Goal: Information Seeking & Learning: Learn about a topic

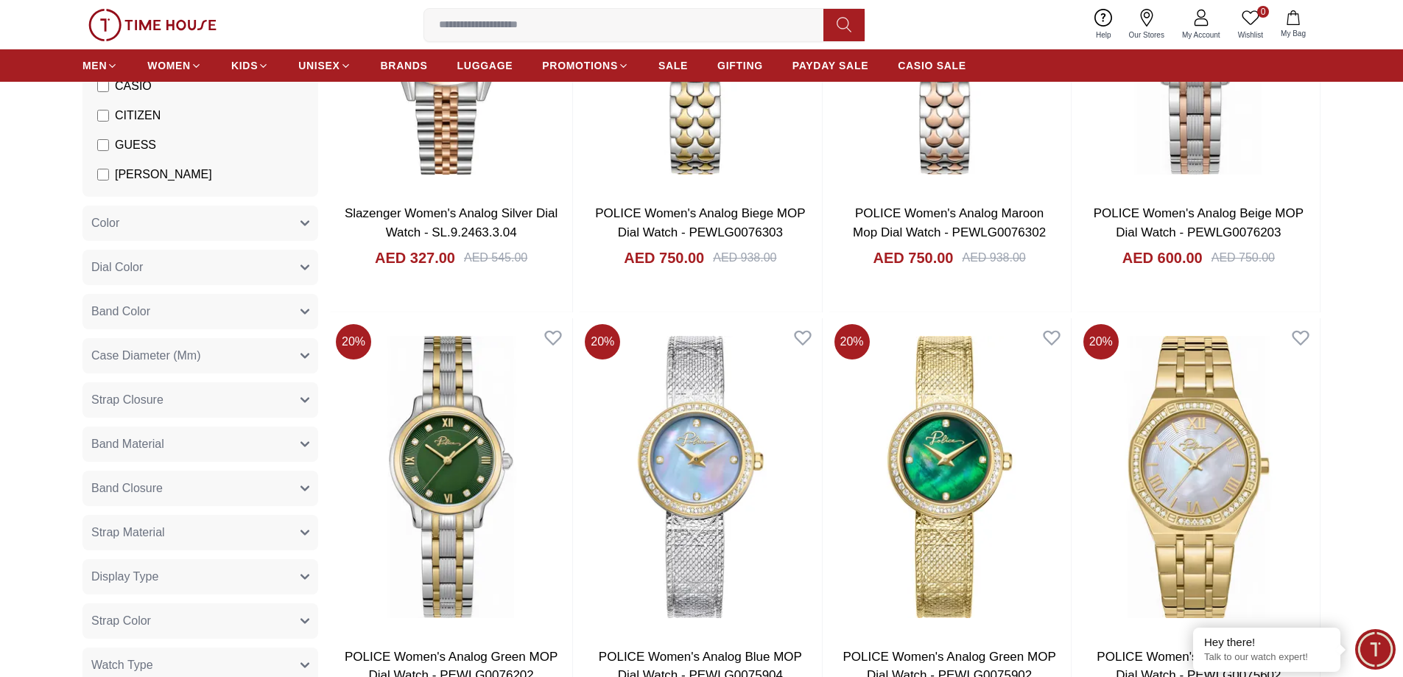
scroll to position [368, 0]
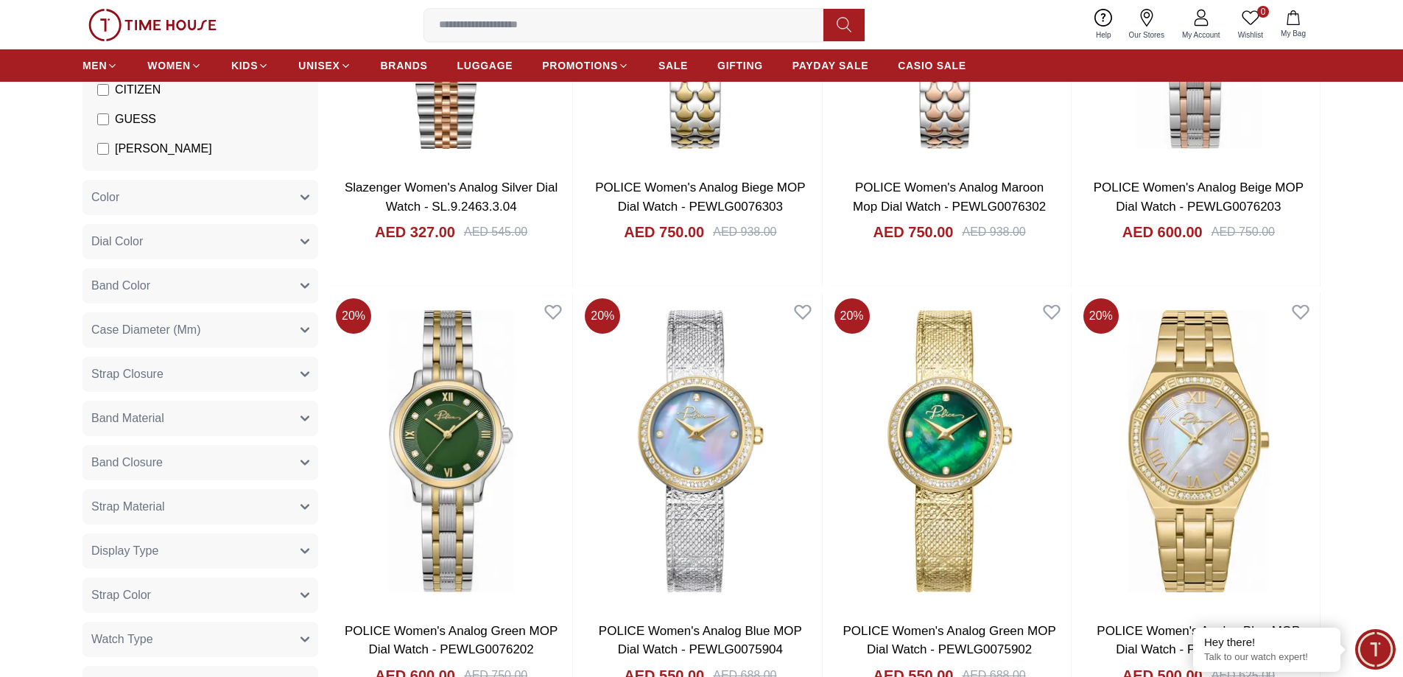
click at [243, 592] on button "Strap Color" at bounding box center [200, 594] width 236 height 35
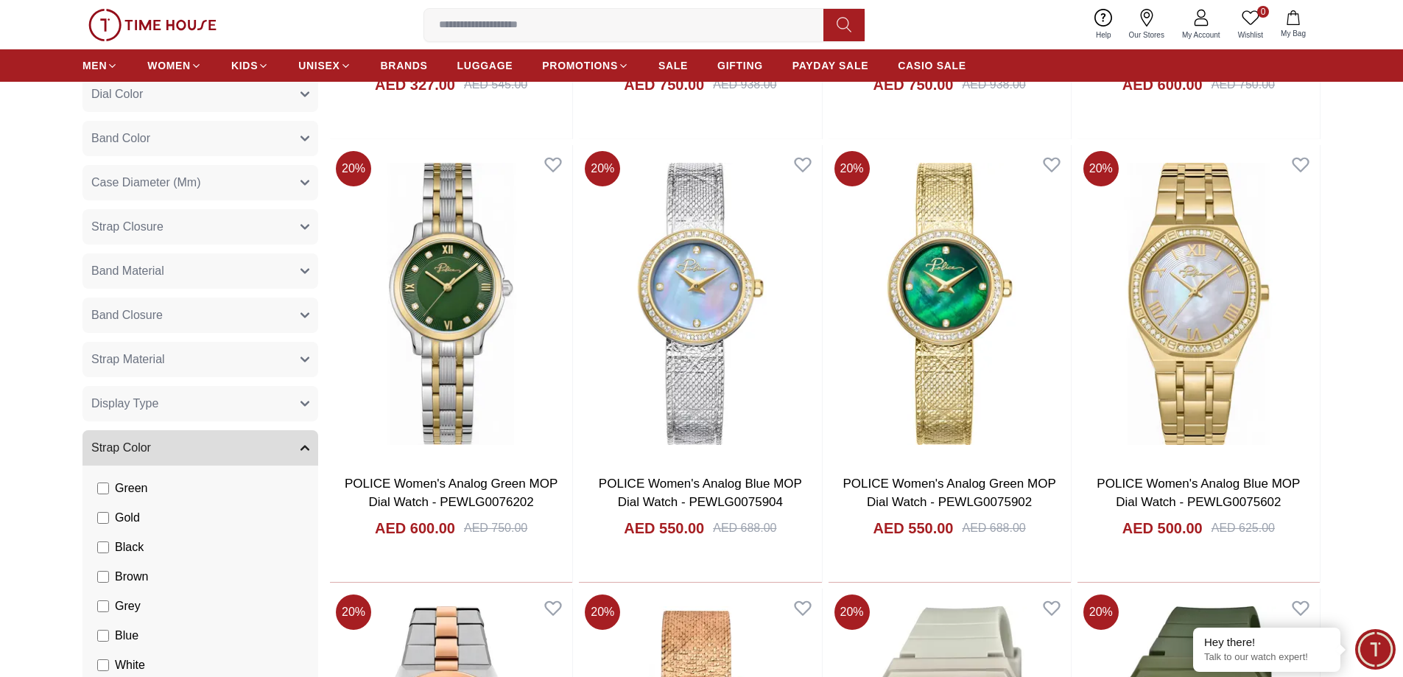
scroll to position [74, 0]
click at [143, 581] on span "Brown" at bounding box center [131, 576] width 33 height 18
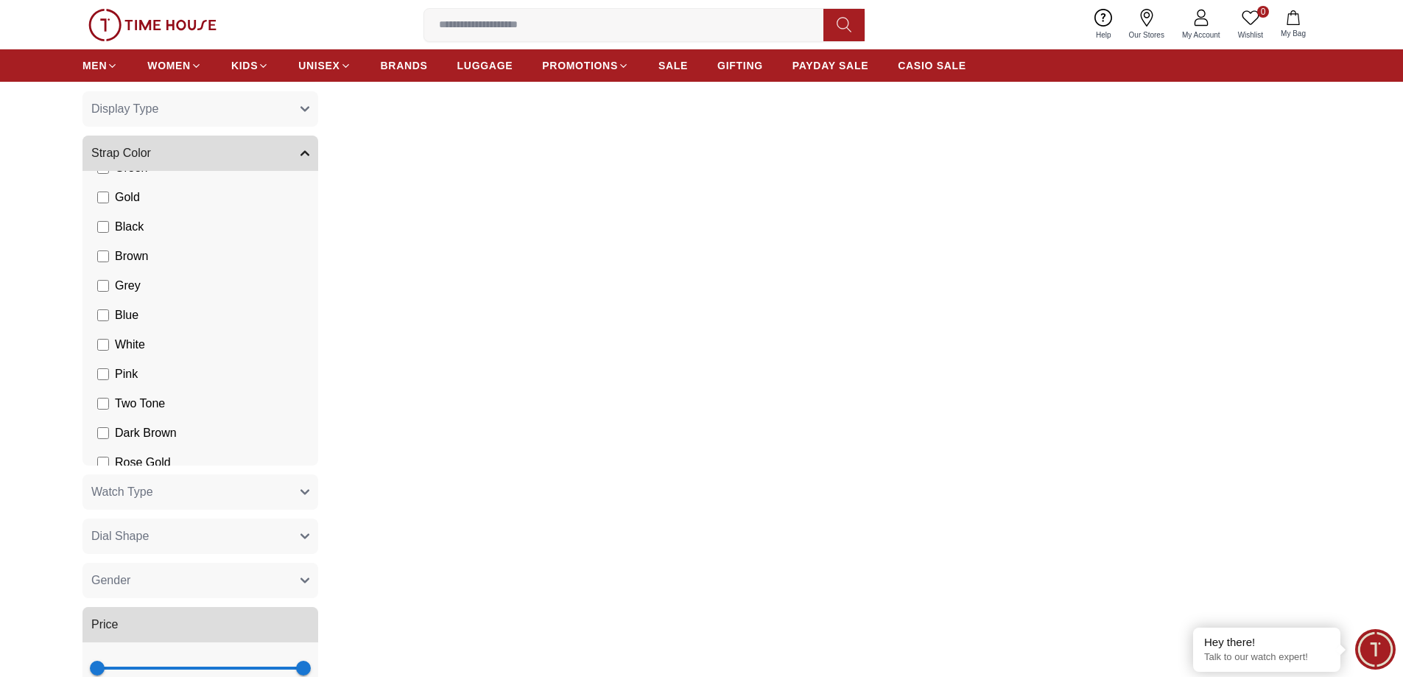
scroll to position [81, 0]
click at [113, 277] on label "Brown" at bounding box center [122, 274] width 51 height 18
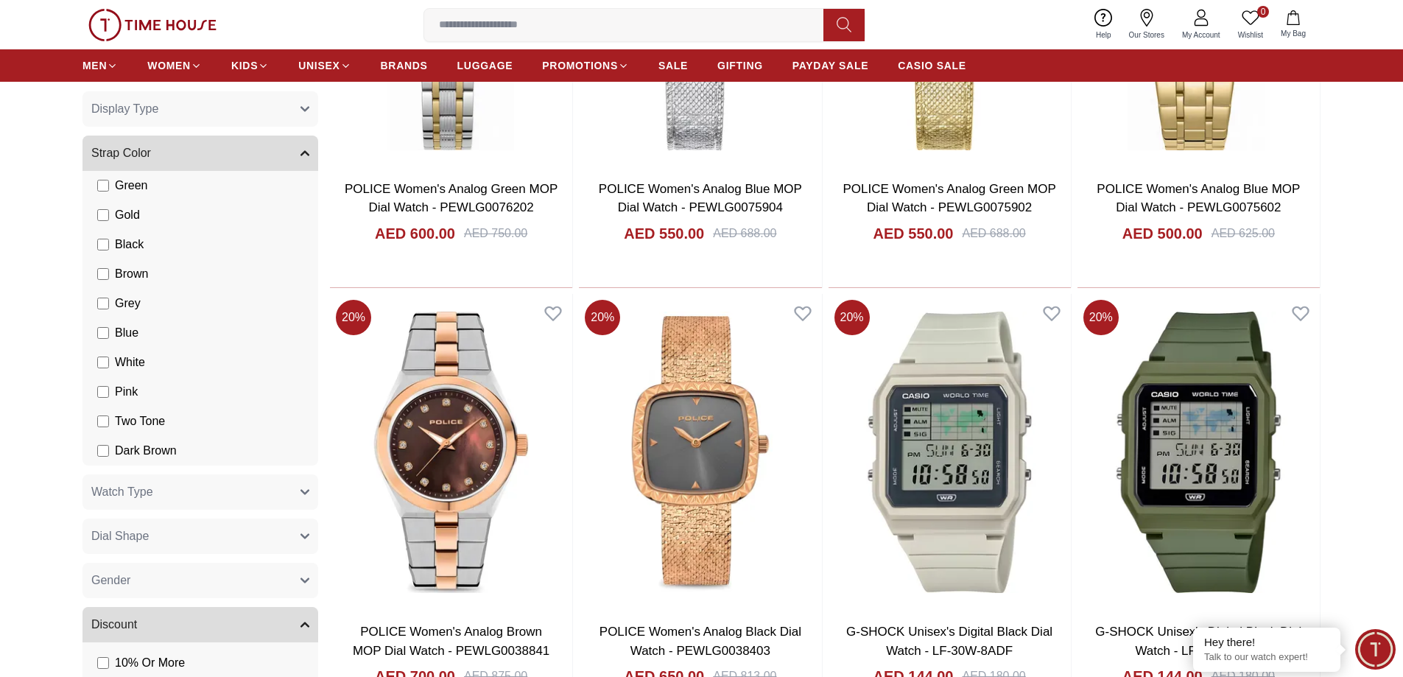
click at [115, 214] on span "Gold" at bounding box center [127, 215] width 25 height 18
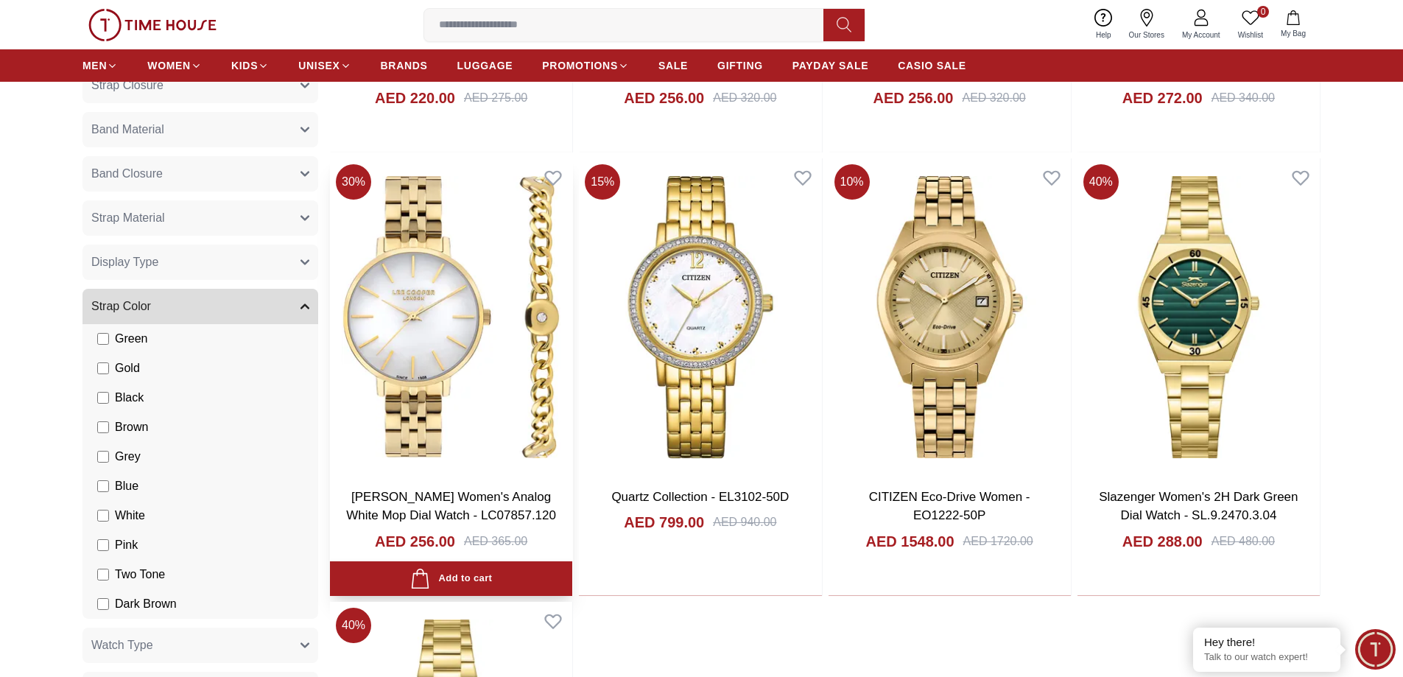
scroll to position [508, 0]
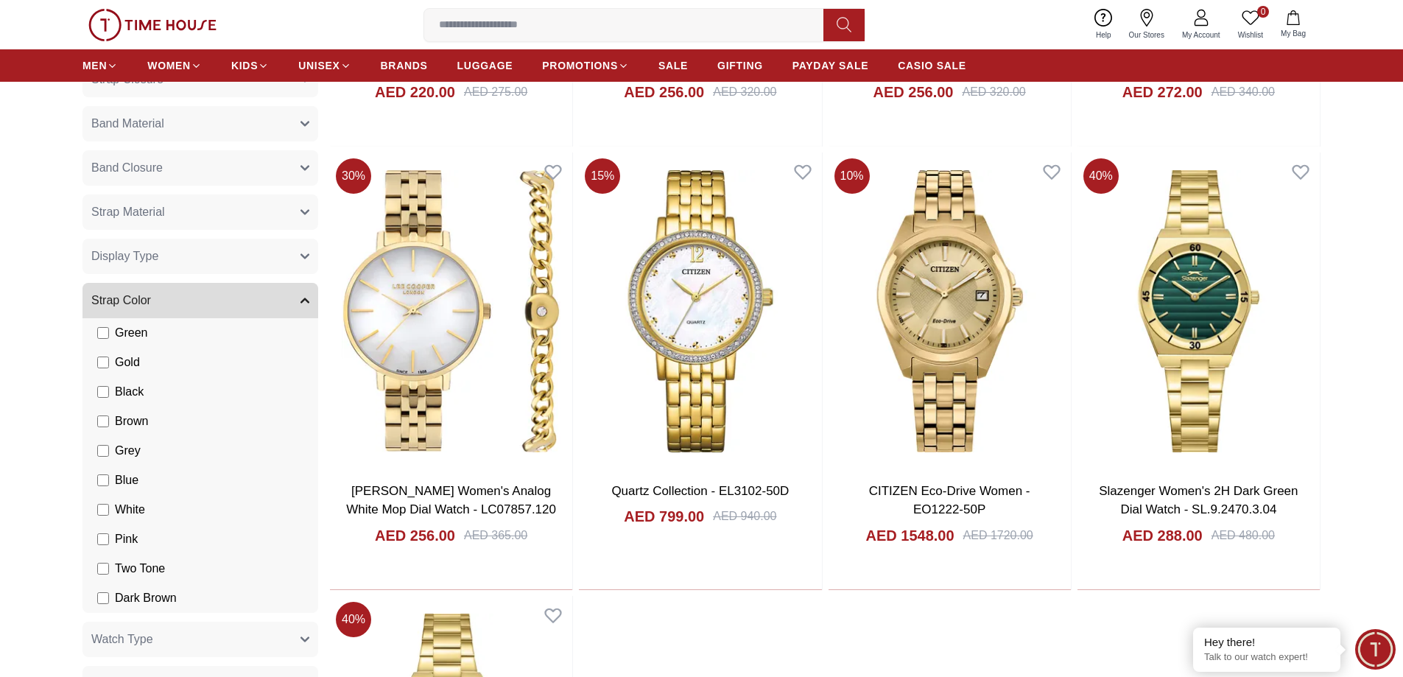
click at [126, 358] on span "Gold" at bounding box center [127, 362] width 25 height 18
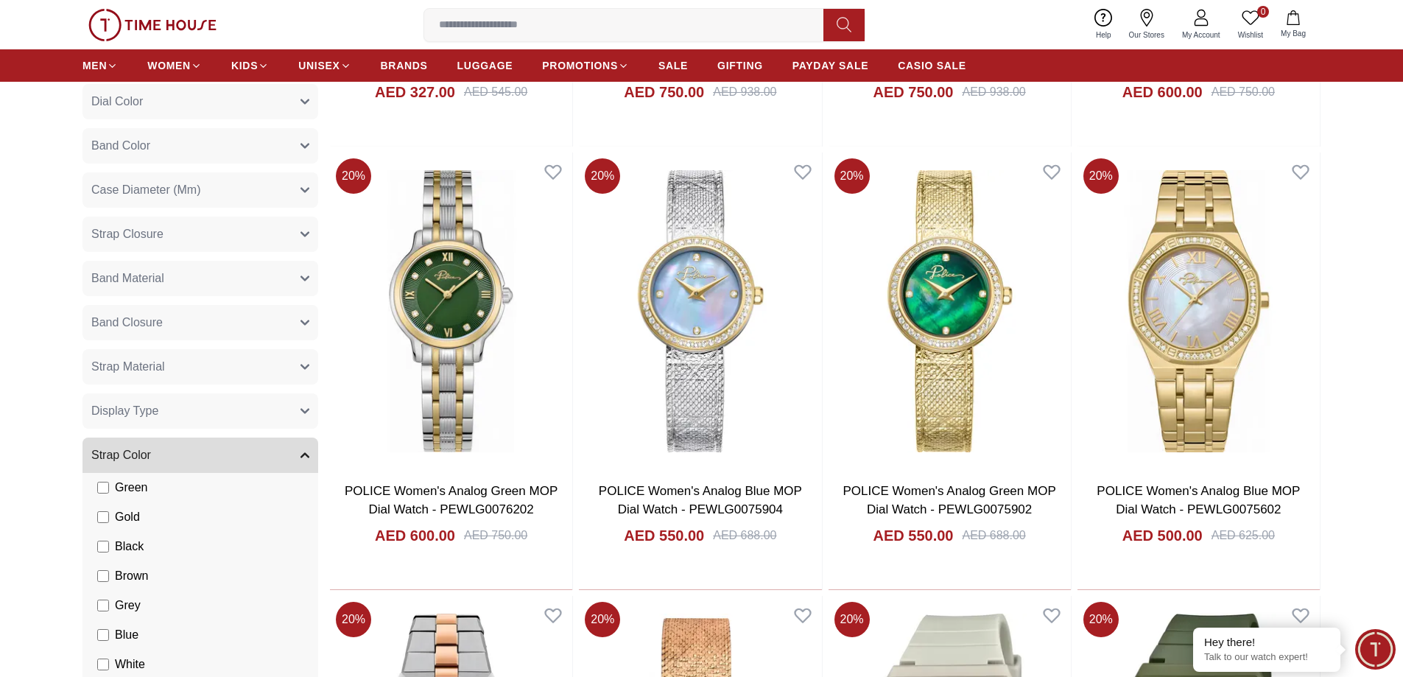
scroll to position [663, 0]
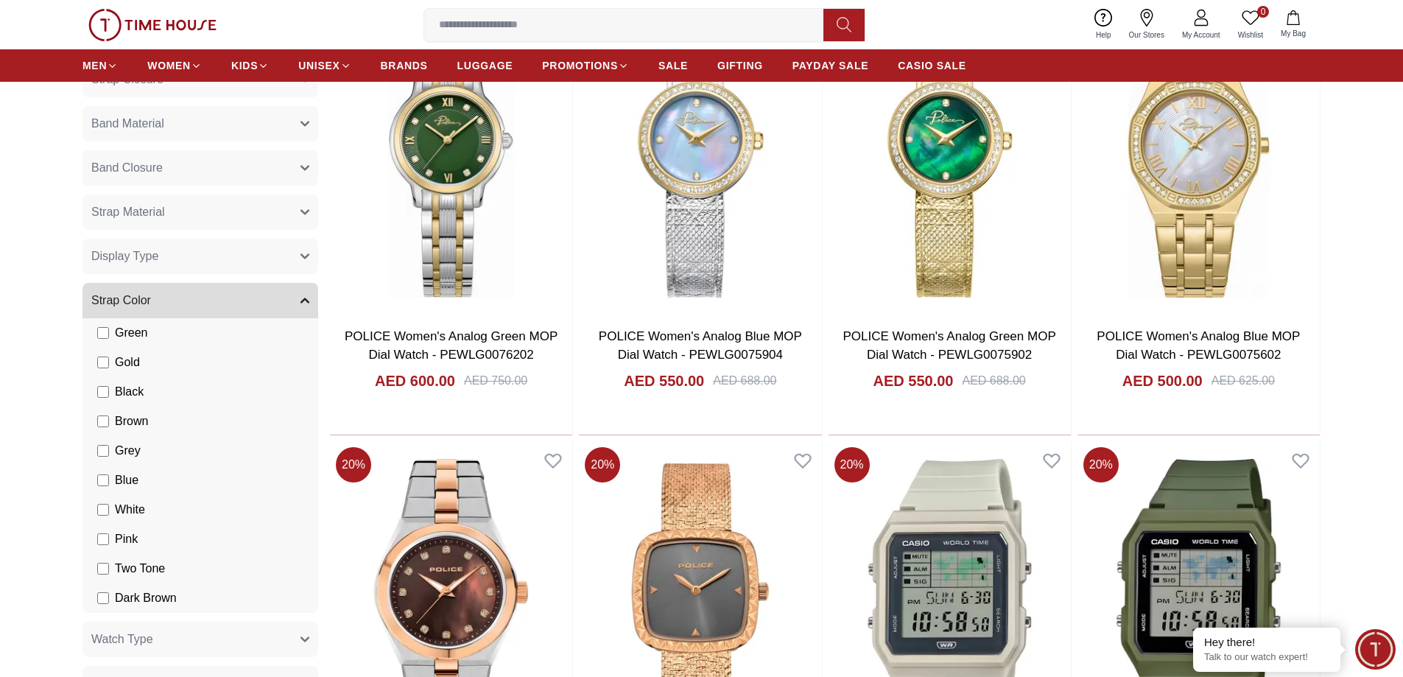
click at [188, 298] on button "Strap Color" at bounding box center [200, 300] width 236 height 35
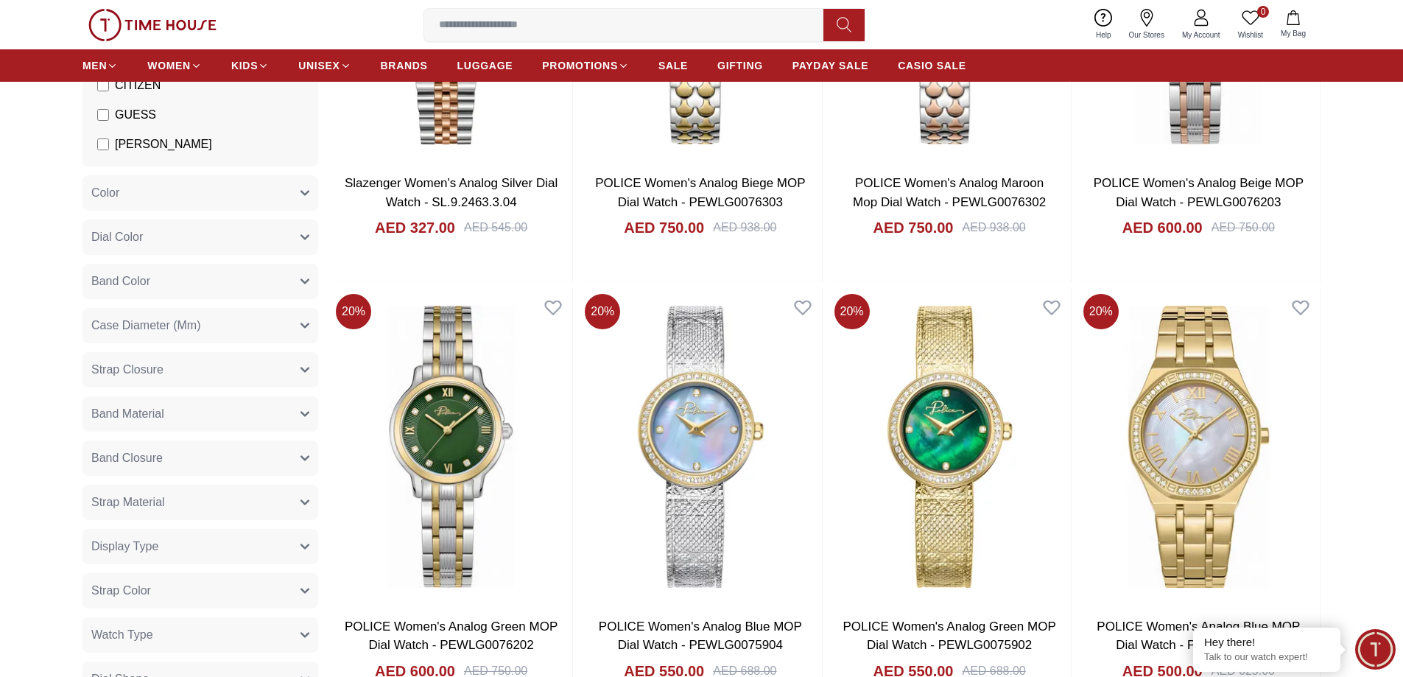
scroll to position [368, 0]
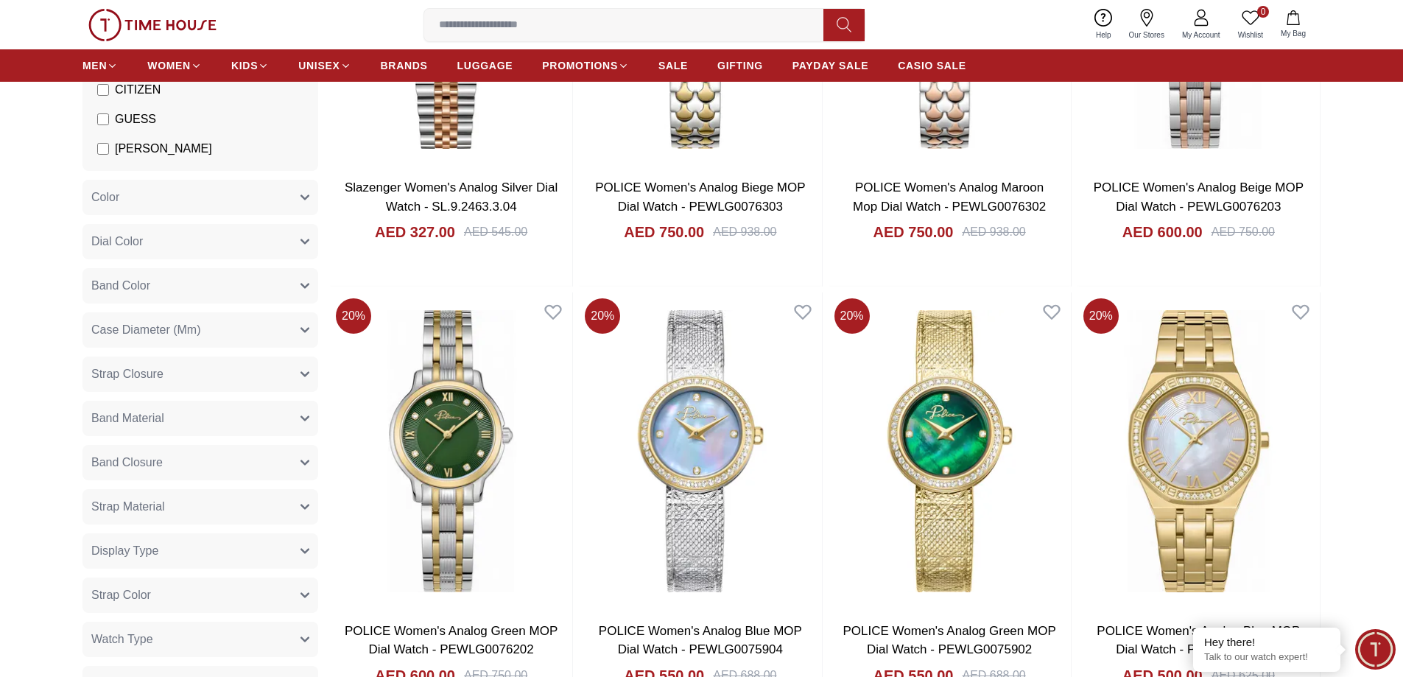
click at [176, 283] on button "Band Color" at bounding box center [200, 285] width 236 height 35
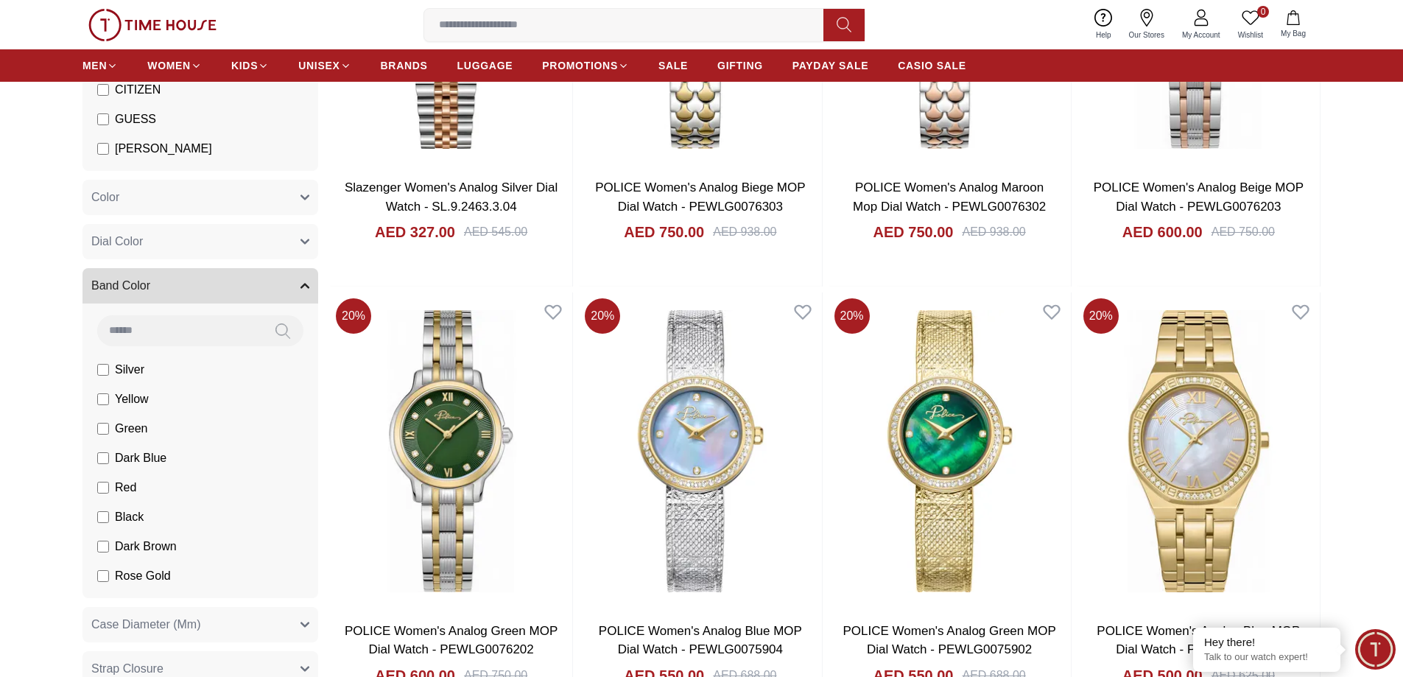
click at [176, 283] on button "Band Color" at bounding box center [200, 285] width 236 height 35
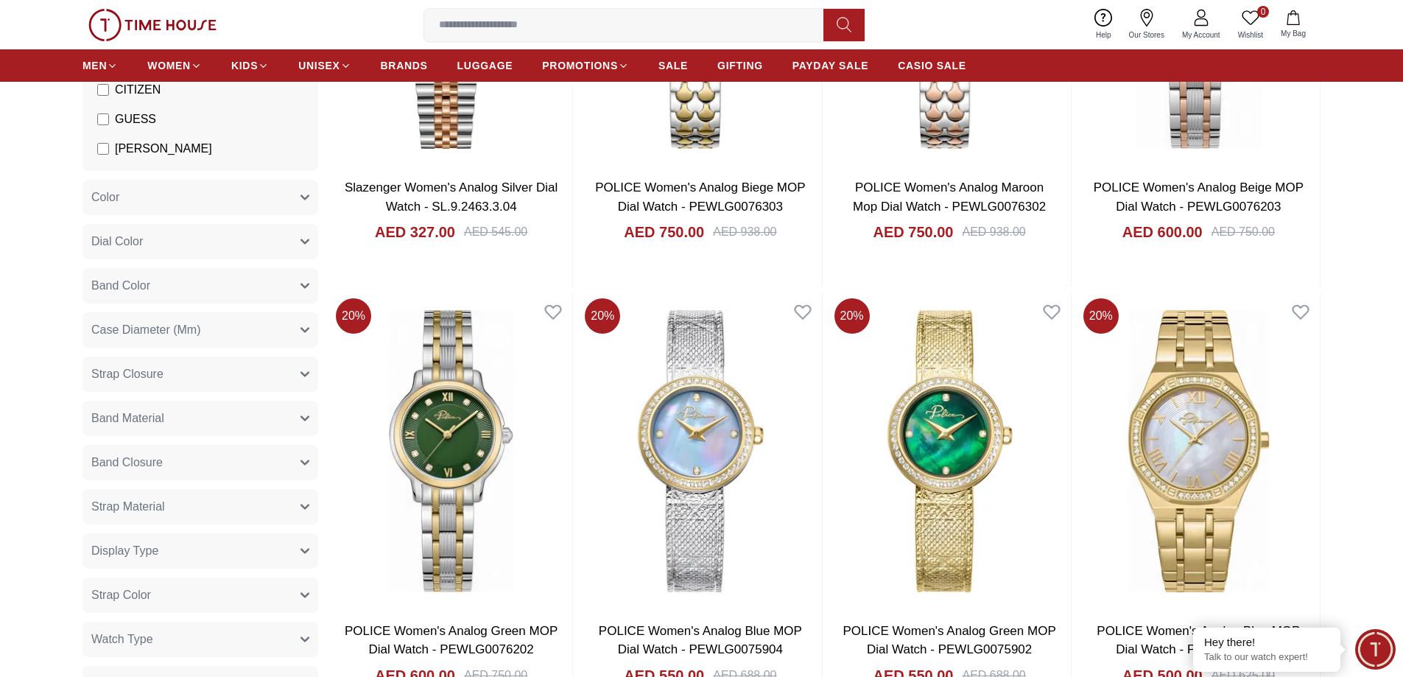
click at [177, 197] on button "Color" at bounding box center [200, 197] width 236 height 35
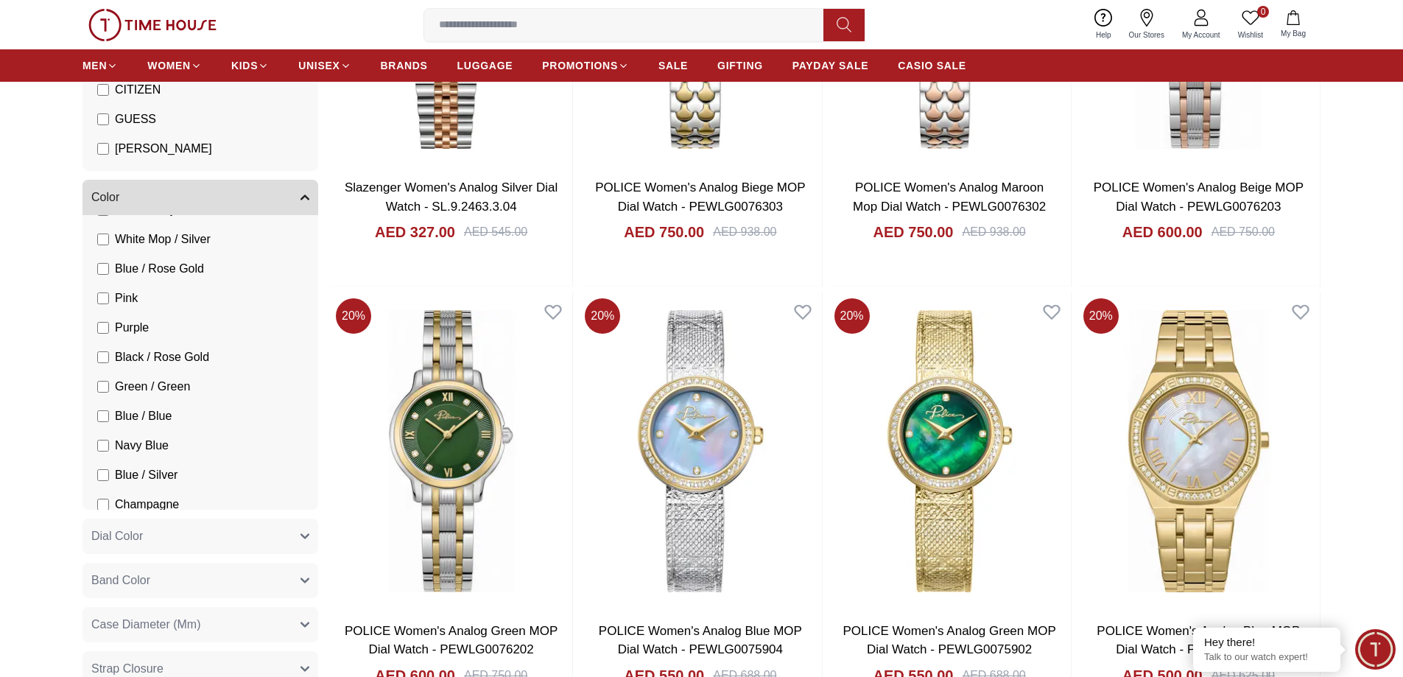
scroll to position [810, 0]
click at [495, 23] on input at bounding box center [629, 24] width 411 height 29
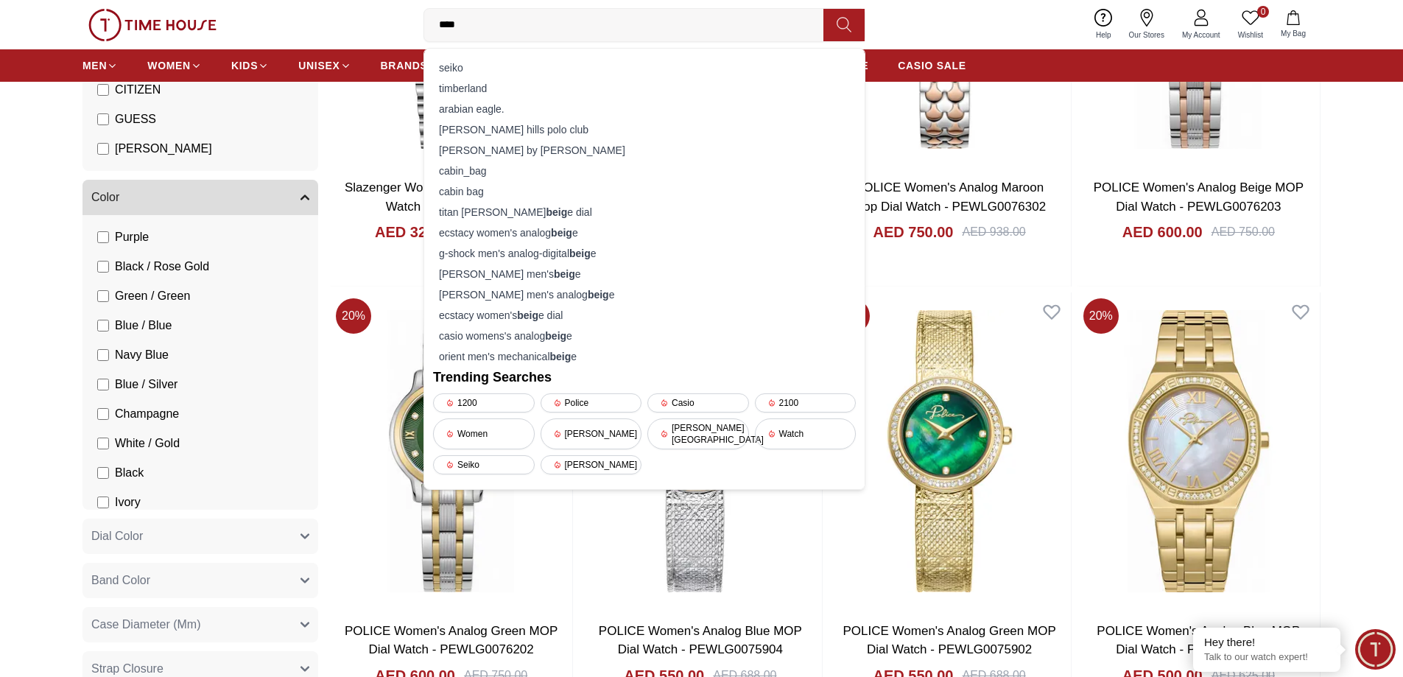
type input "*****"
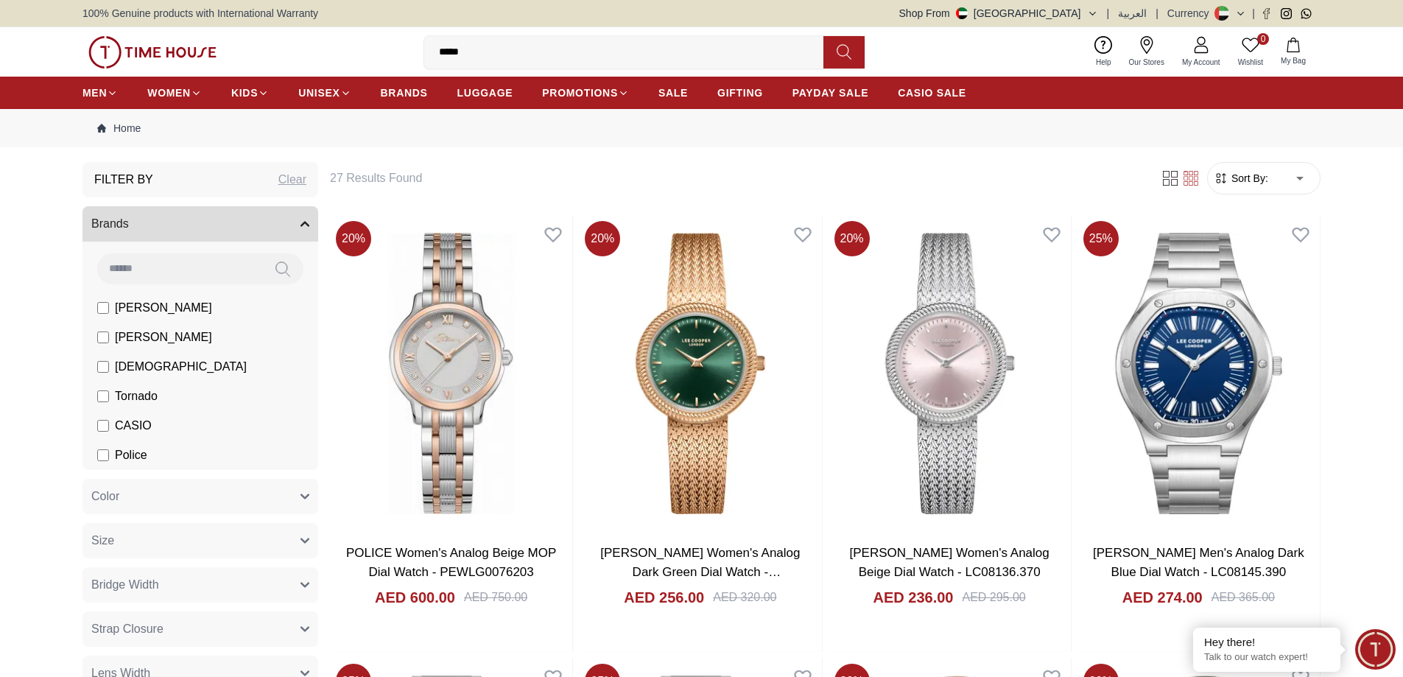
click at [264, 223] on button "Brands" at bounding box center [200, 223] width 236 height 35
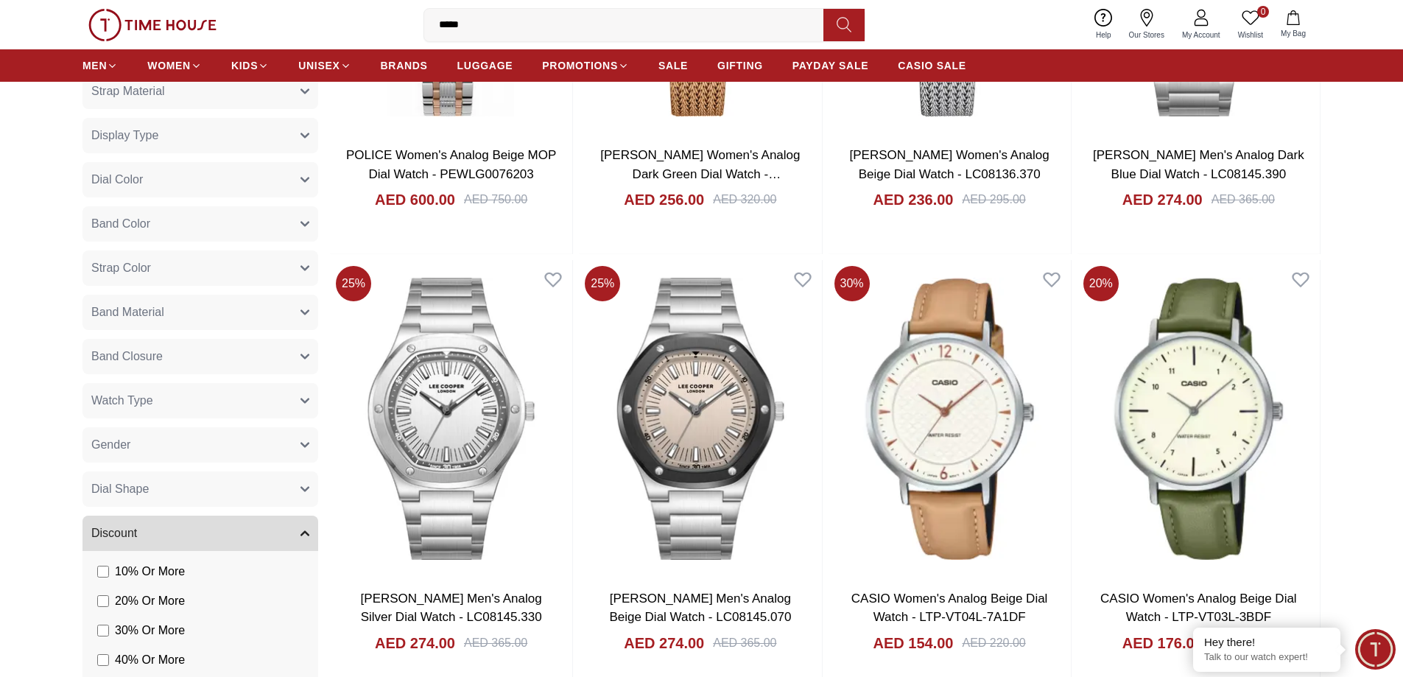
scroll to position [442, 0]
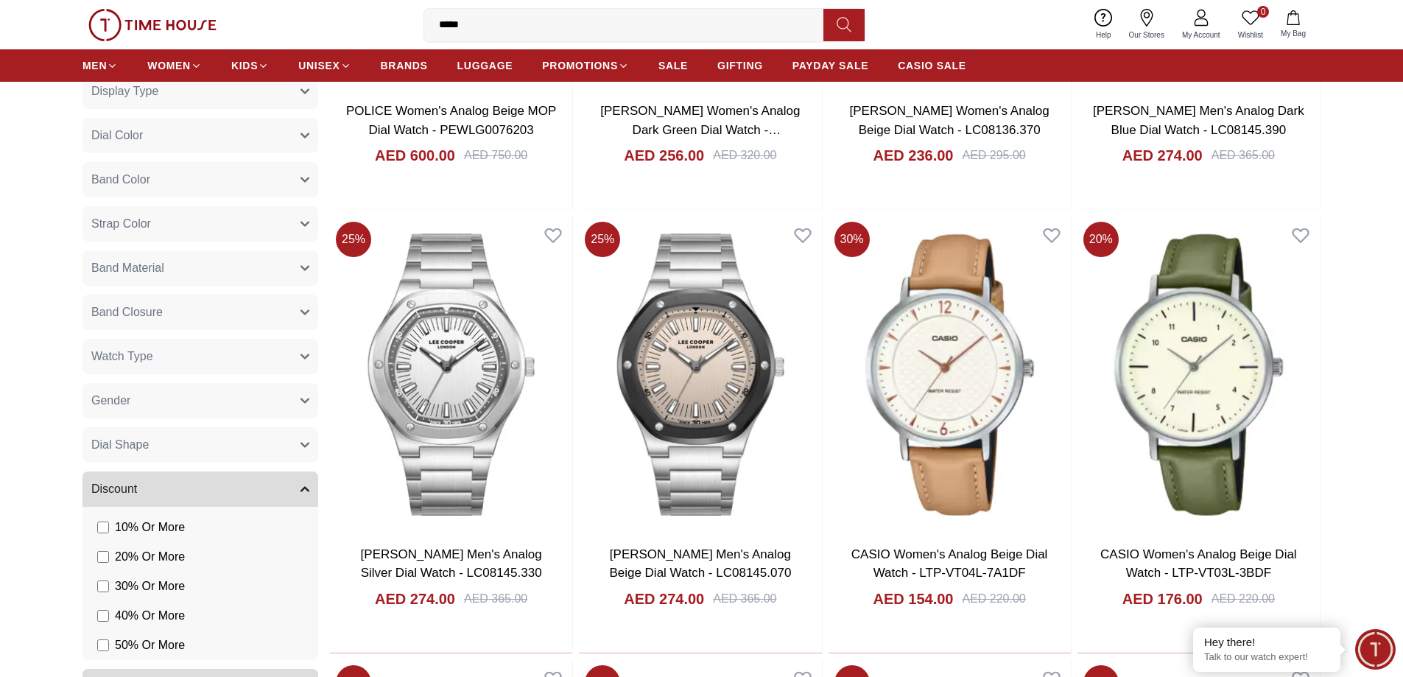
click at [155, 401] on button "Gender" at bounding box center [200, 400] width 236 height 35
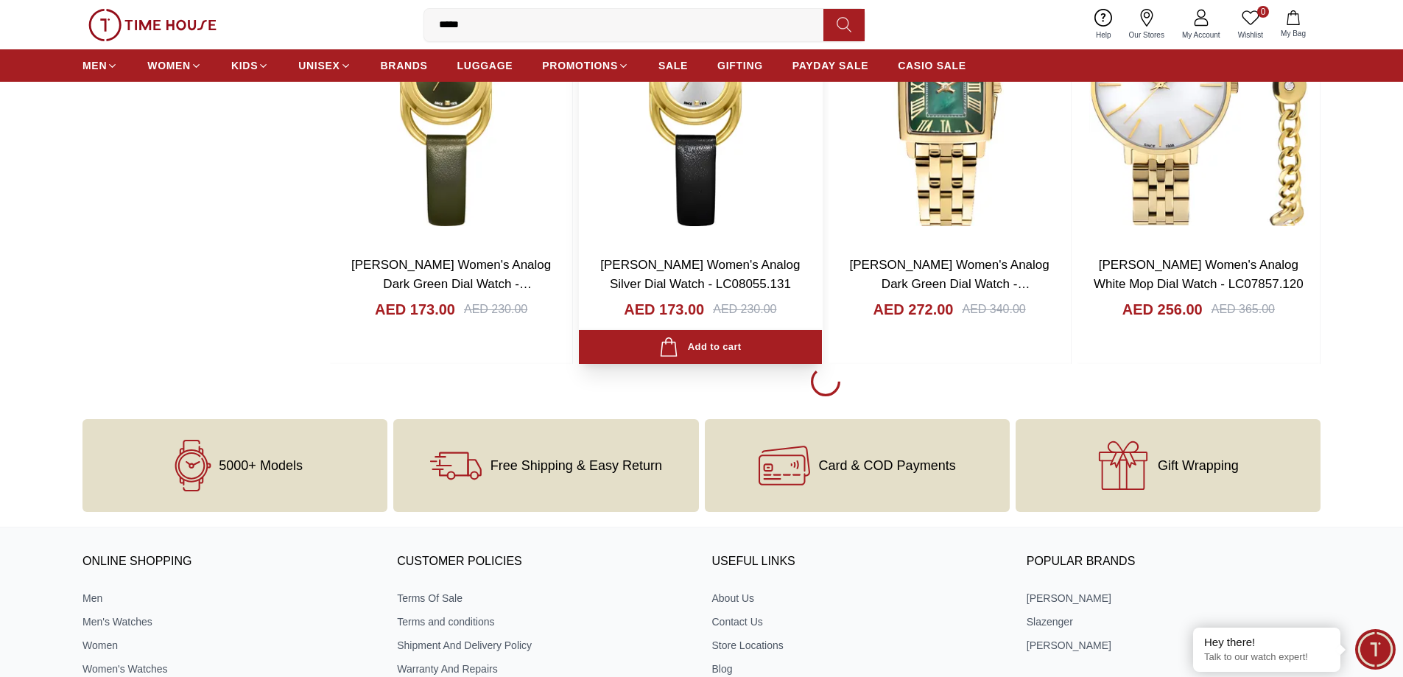
scroll to position [2062, 0]
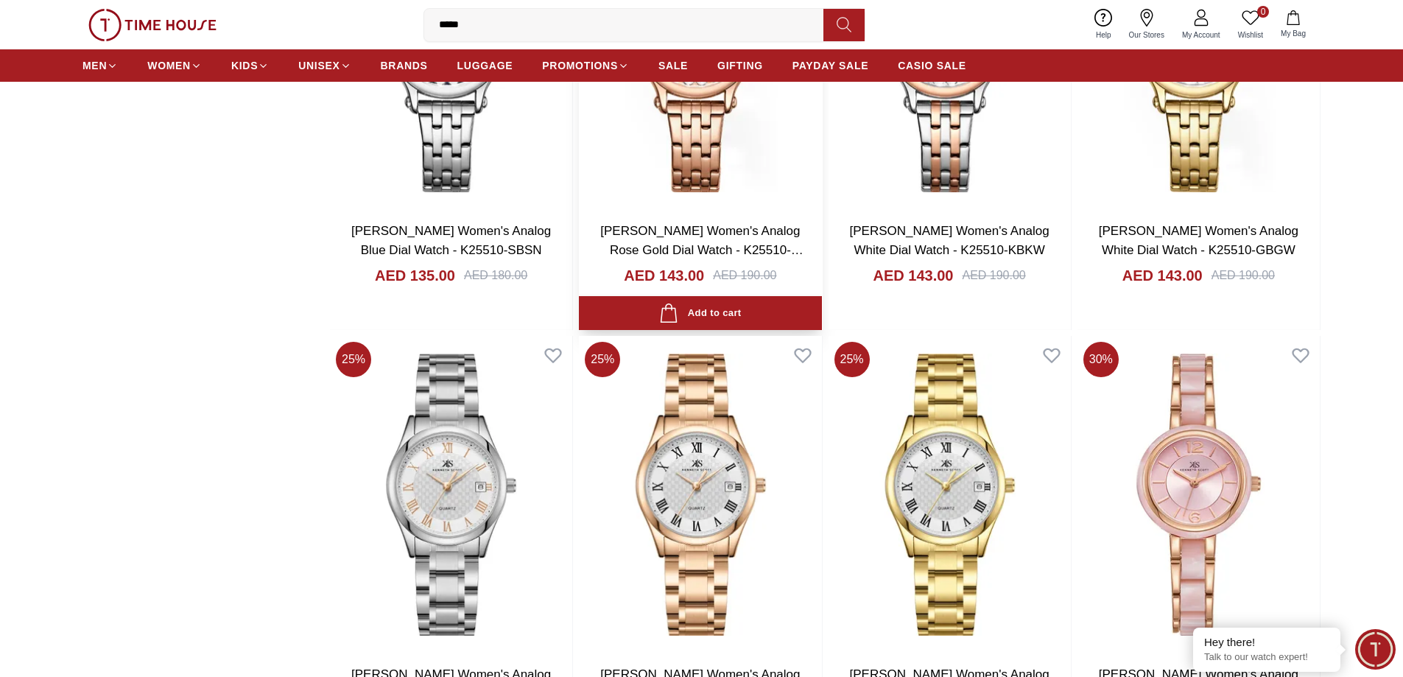
scroll to position [6260, 0]
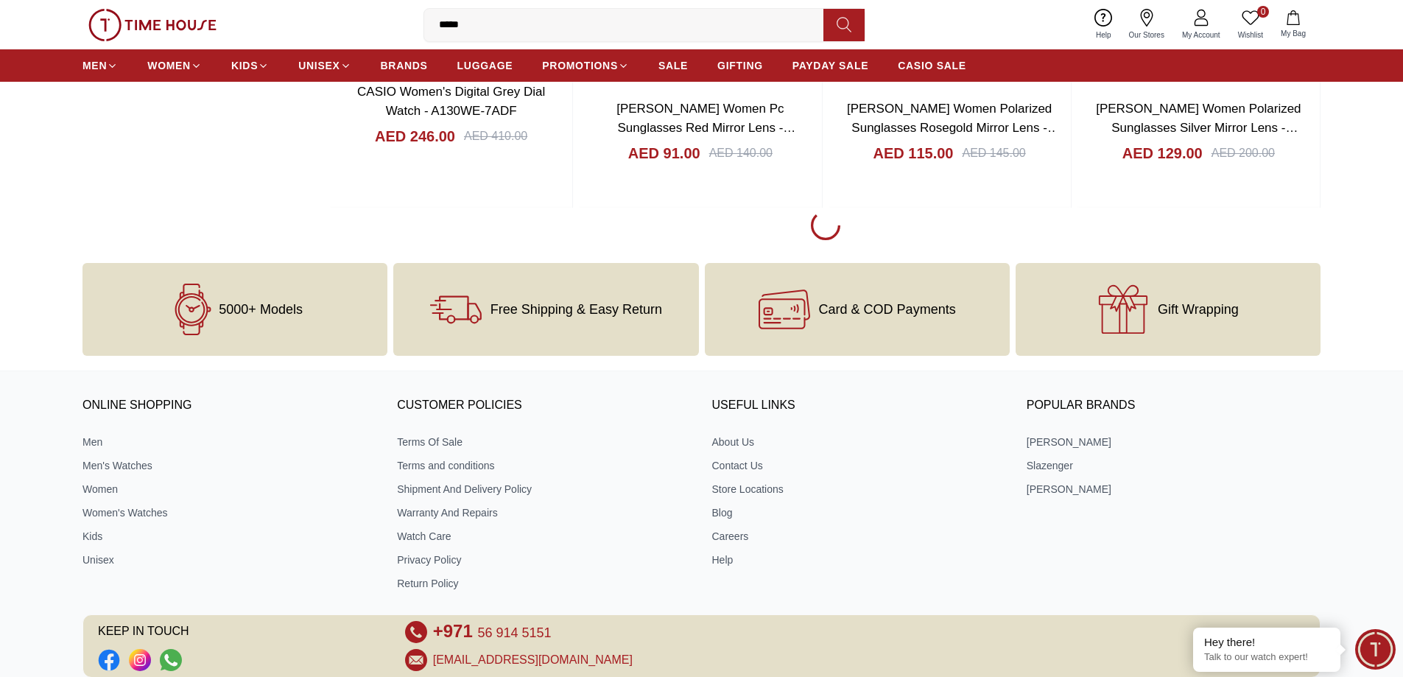
scroll to position [11223, 0]
